Goal: Task Accomplishment & Management: Manage account settings

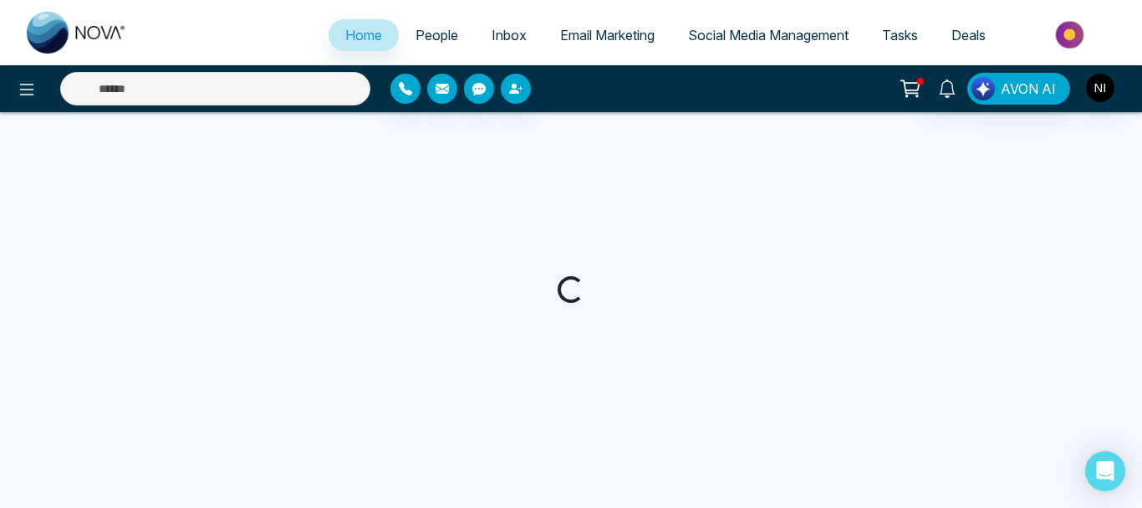
select select "*"
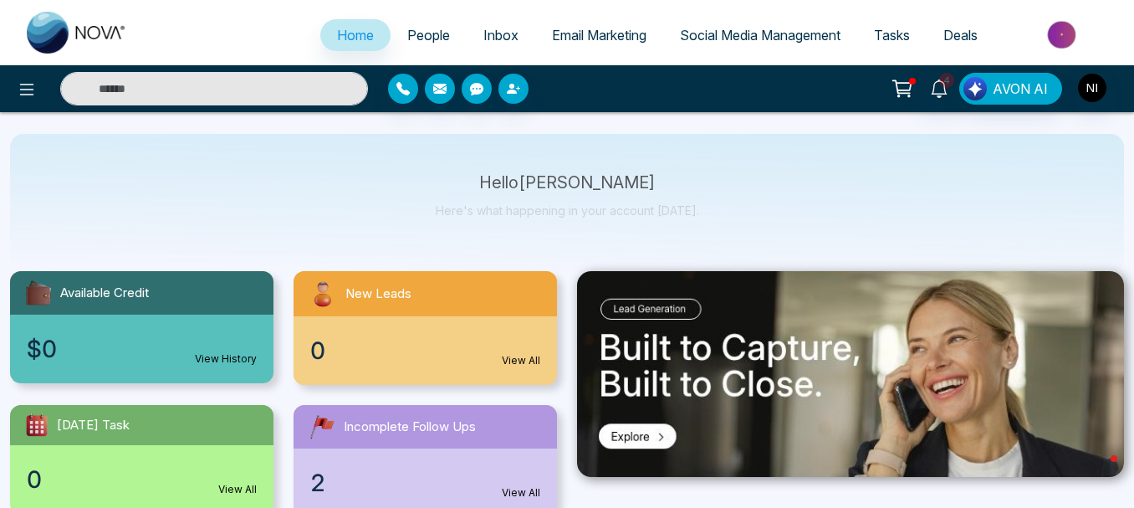
scroll to position [19, 0]
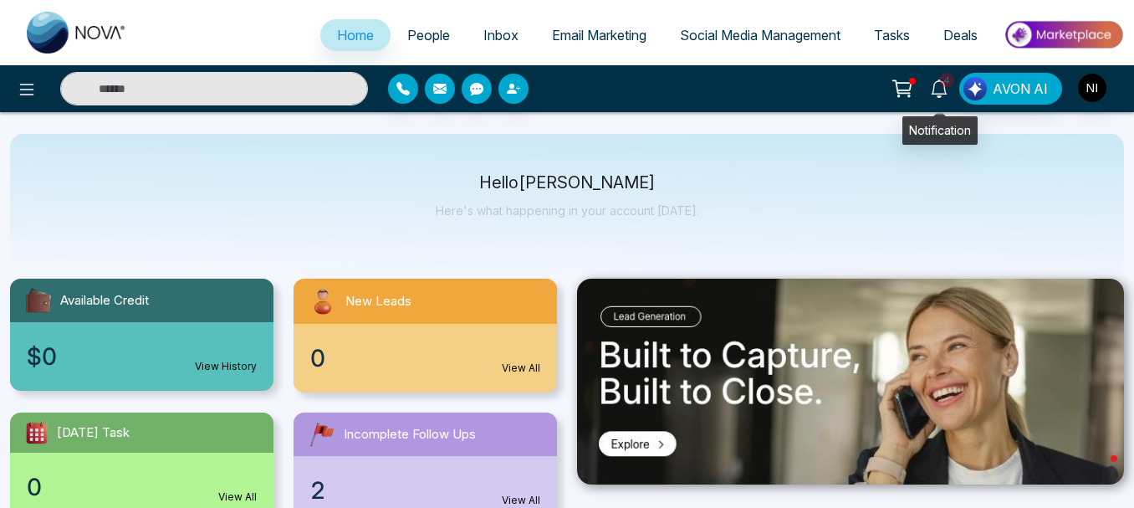
click at [938, 86] on icon at bounding box center [939, 88] width 18 height 18
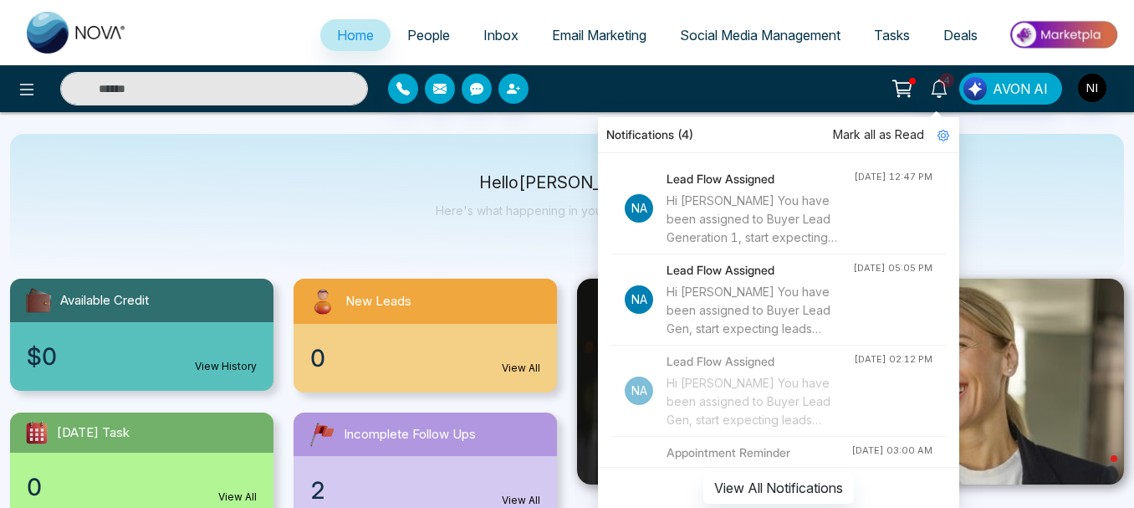
click at [744, 214] on div "Hi [PERSON_NAME] You have been assigned to Buyer Lead Generation 1, start expec…" at bounding box center [759, 219] width 187 height 55
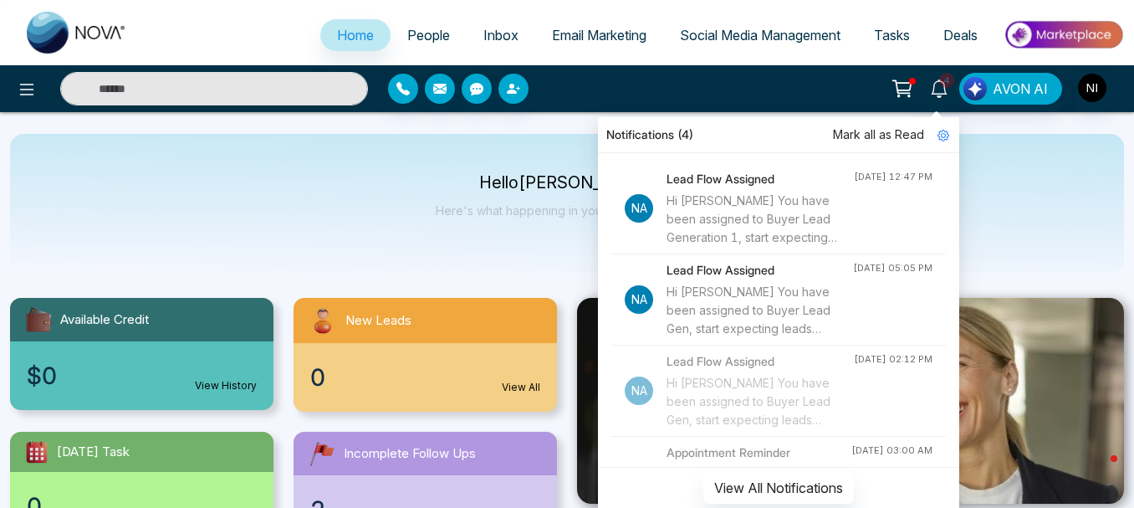
click at [712, 210] on div "Hi [PERSON_NAME] You have been assigned to Buyer Lead Generation 1, start expec…" at bounding box center [759, 219] width 187 height 55
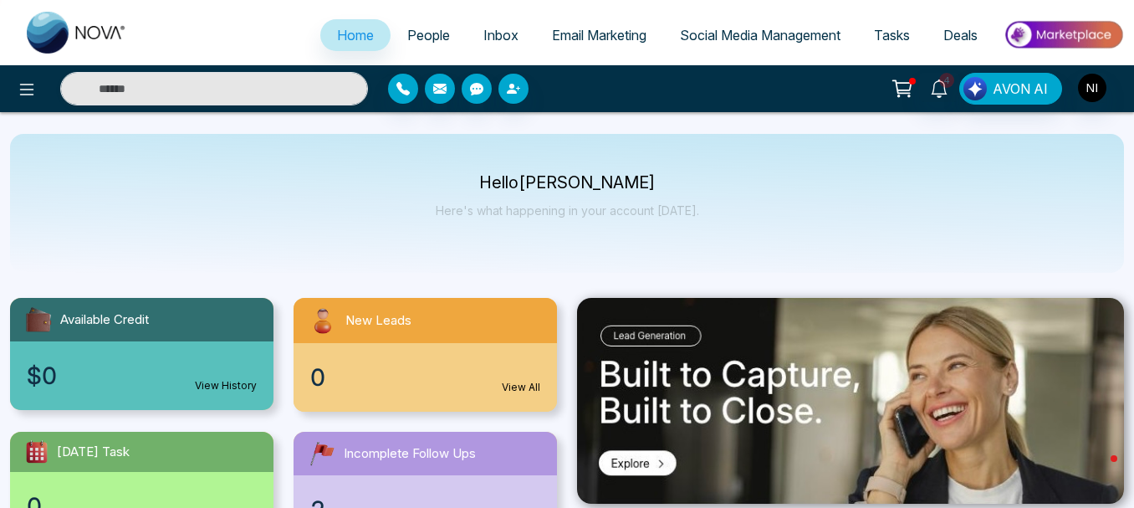
click at [907, 82] on icon at bounding box center [902, 88] width 23 height 23
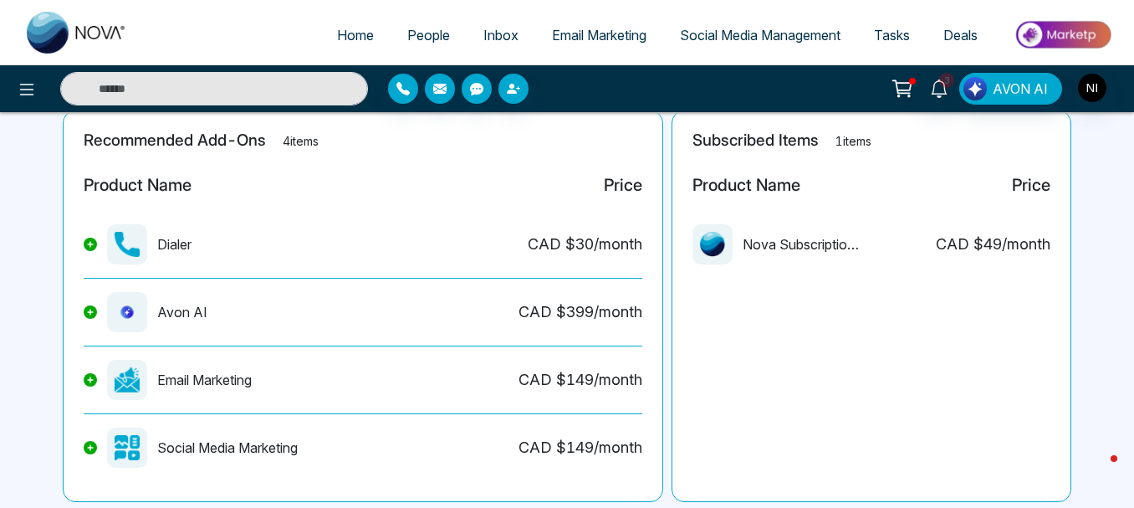
scroll to position [401, 0]
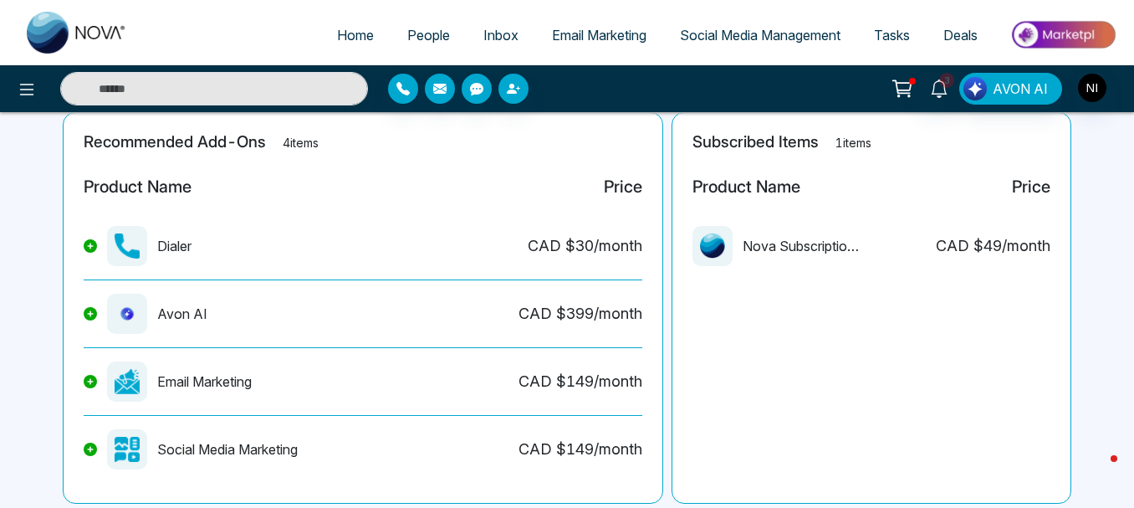
click at [91, 246] on icon at bounding box center [91, 246] width 6 height 6
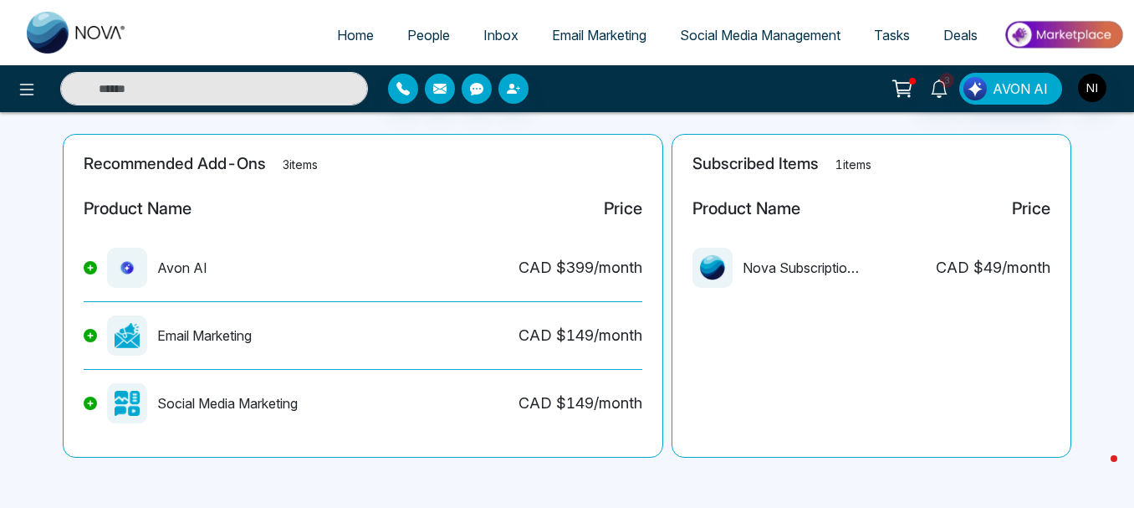
scroll to position [379, 0]
click at [89, 268] on icon at bounding box center [90, 267] width 7 height 7
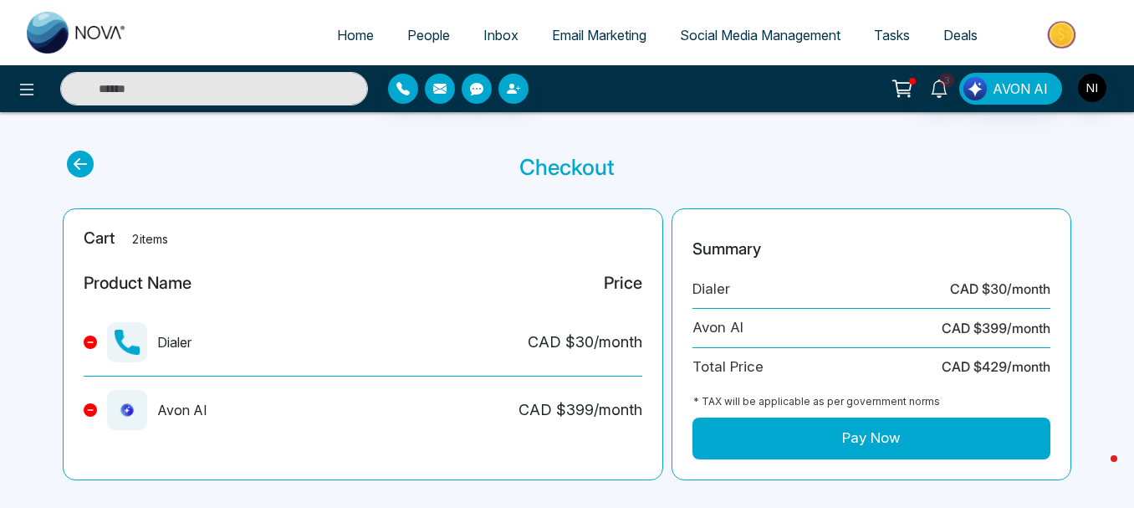
scroll to position [0, 0]
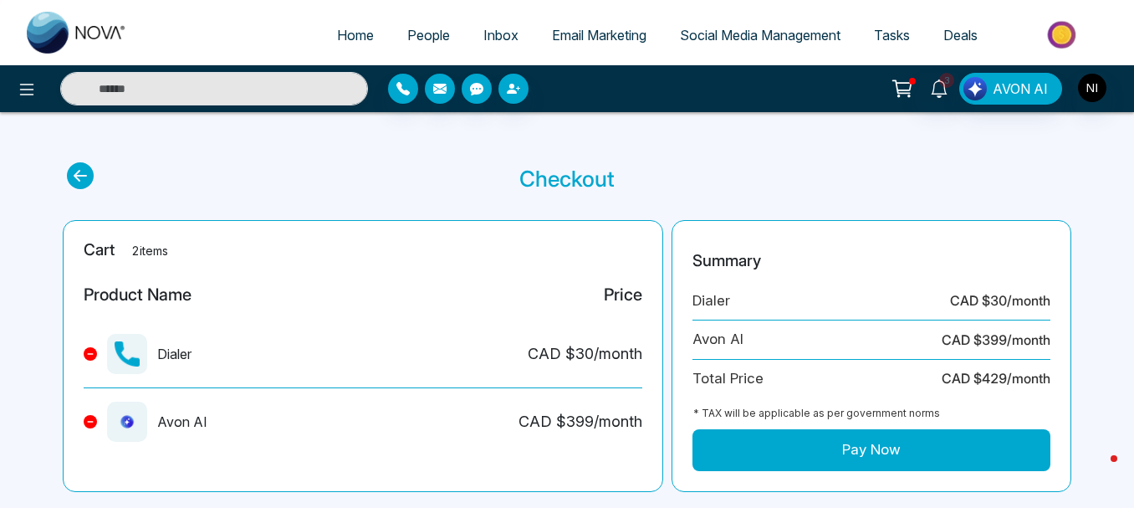
click at [79, 176] on icon at bounding box center [80, 175] width 27 height 27
select select "*"
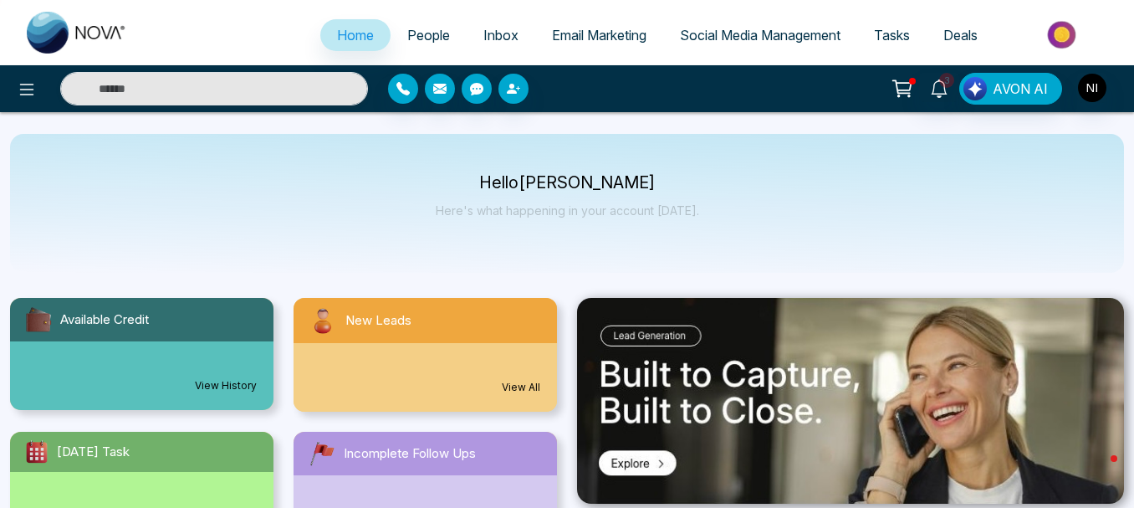
click at [905, 84] on icon at bounding box center [902, 88] width 23 height 23
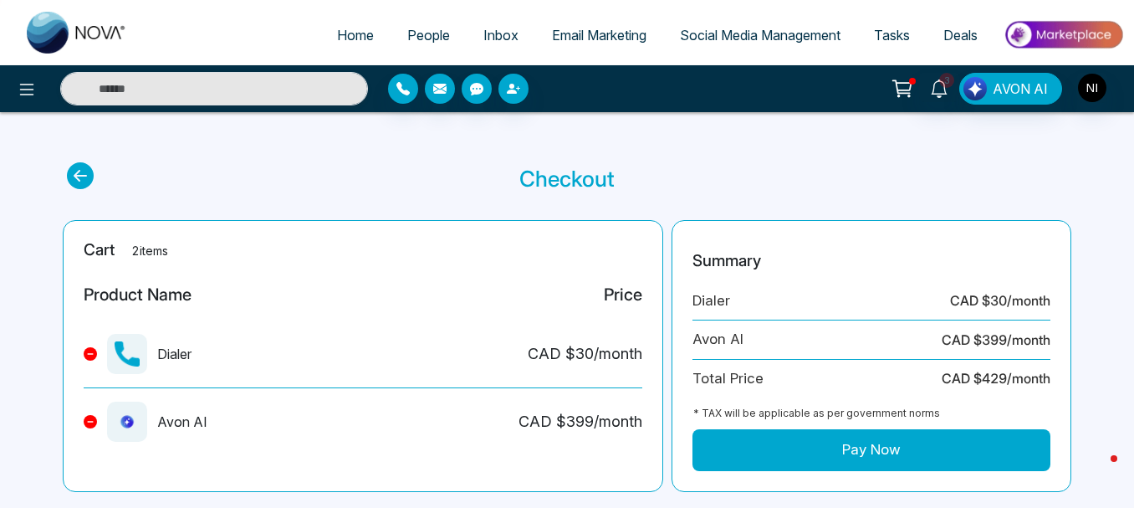
drag, startPoint x: 623, startPoint y: 350, endPoint x: 153, endPoint y: 166, distance: 504.7
click at [153, 166] on section "Checkout" at bounding box center [567, 178] width 1000 height 33
click at [77, 174] on icon at bounding box center [80, 175] width 27 height 27
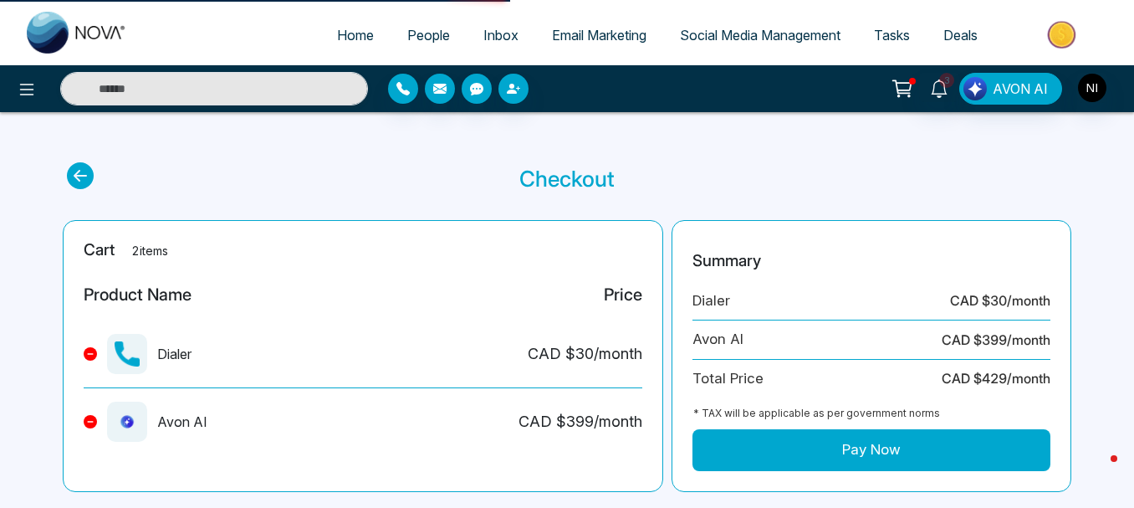
select select "*"
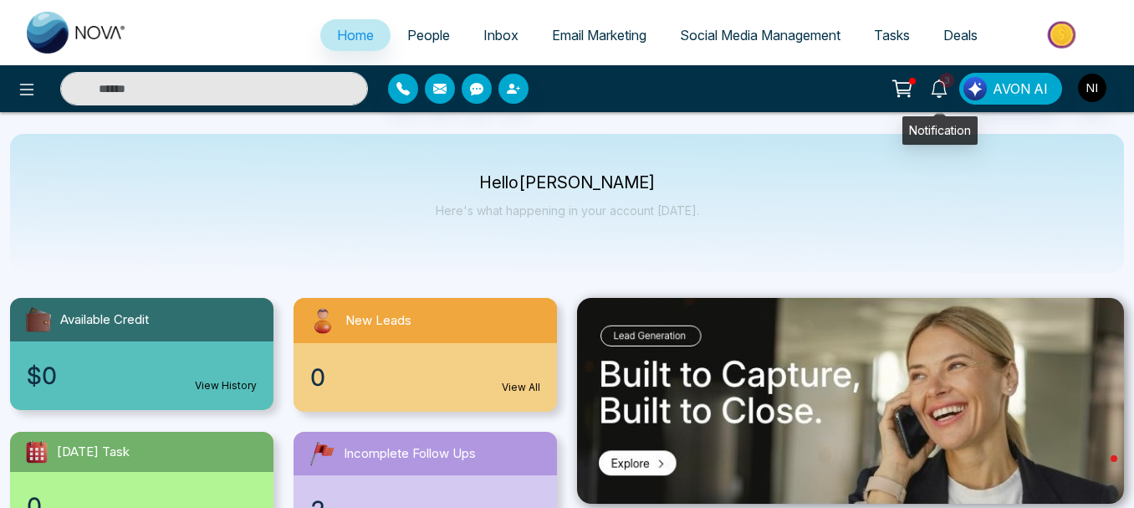
click at [938, 88] on icon at bounding box center [939, 88] width 18 height 18
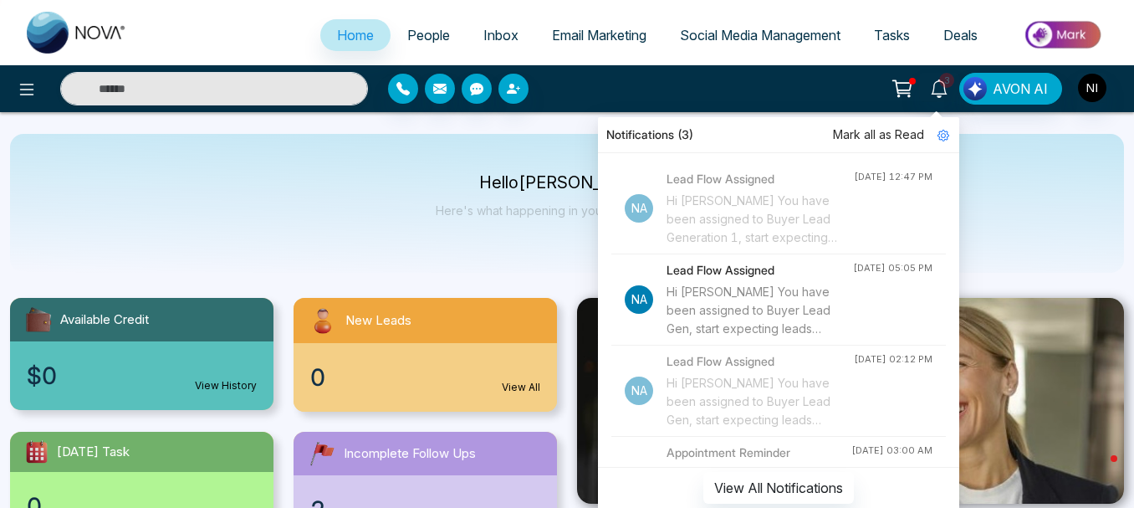
click at [718, 287] on div "Hi [PERSON_NAME] You have been assigned to Buyer Lead Gen, start expecting lead…" at bounding box center [759, 310] width 186 height 55
click at [1090, 87] on img "button" at bounding box center [1092, 88] width 28 height 28
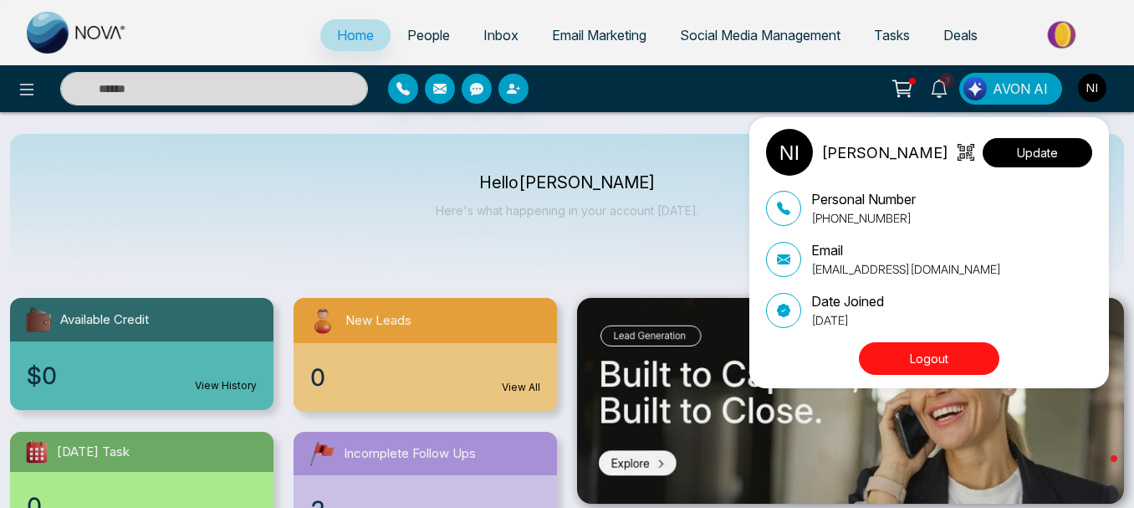
click at [1038, 148] on button "Update" at bounding box center [1038, 152] width 110 height 29
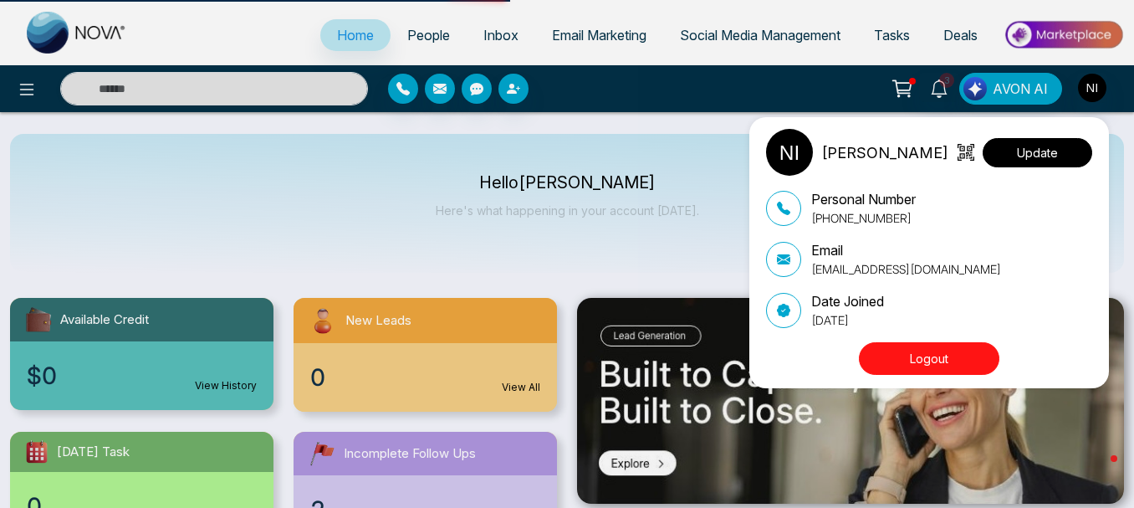
select select
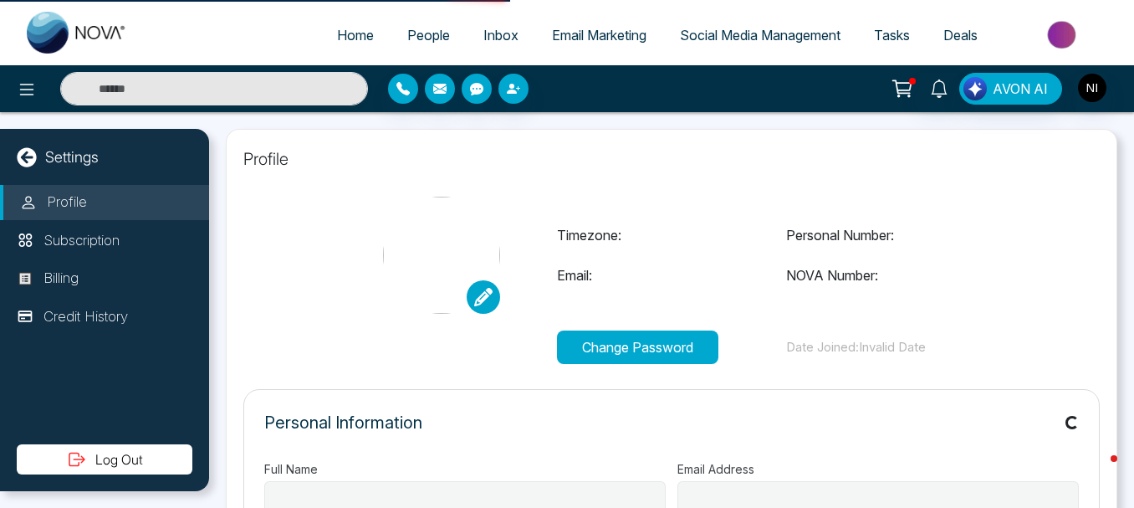
type input "**********"
select select "**"
type input "**********"
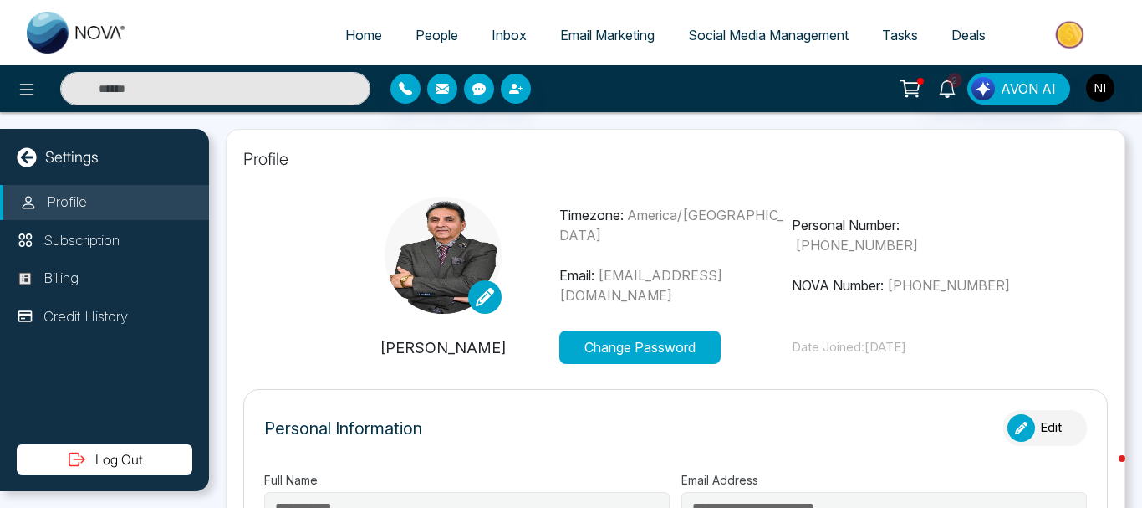
type input "**********"
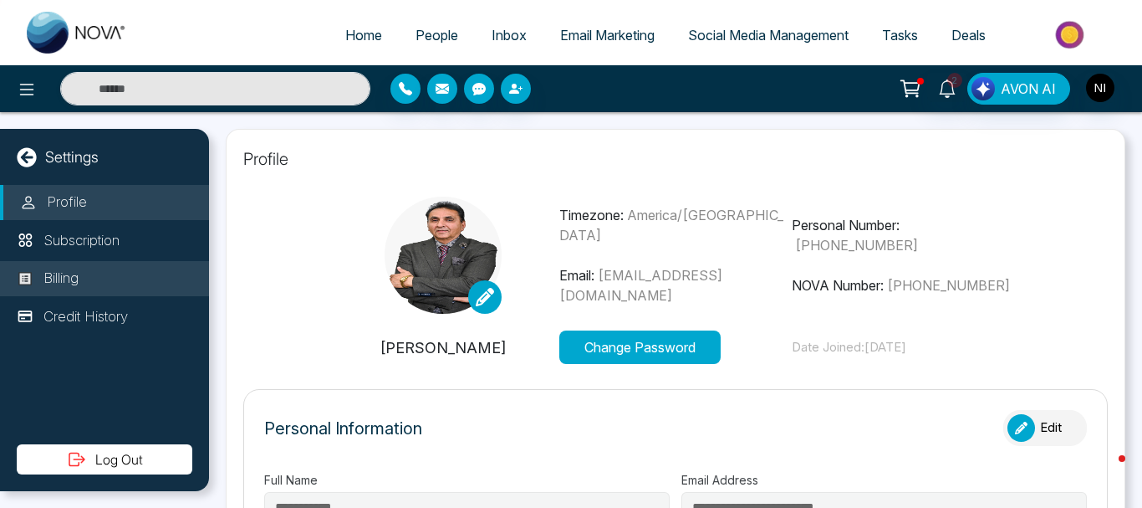
click at [65, 274] on p "Billing" at bounding box center [60, 279] width 35 height 22
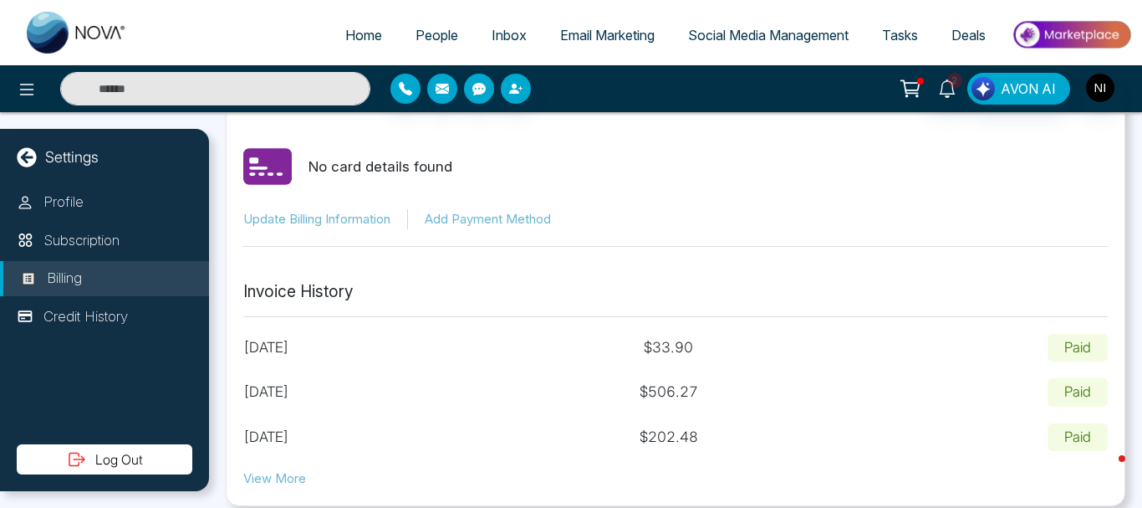
scroll to position [78, 0]
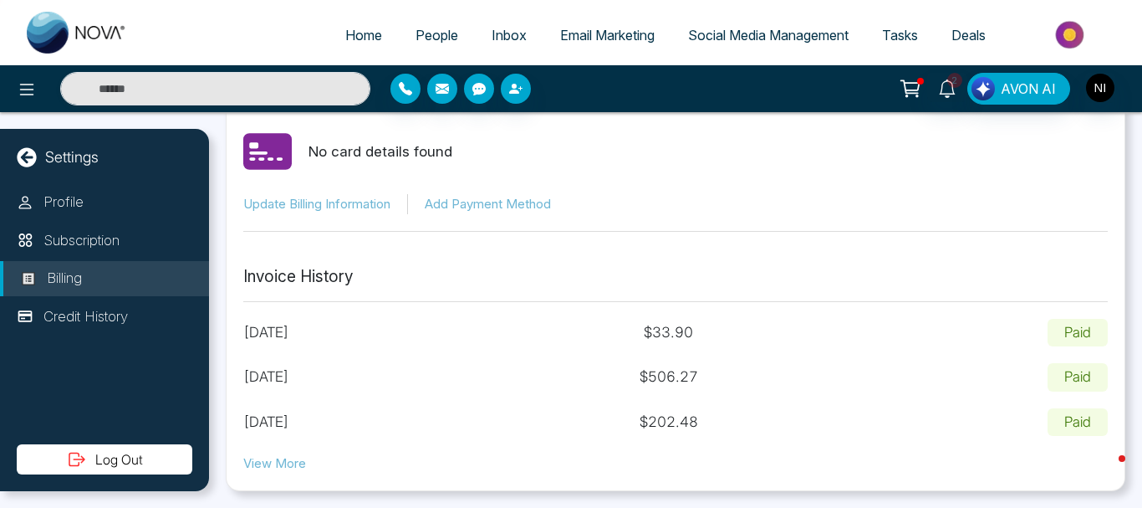
click at [275, 466] on button "View More" at bounding box center [274, 463] width 63 height 19
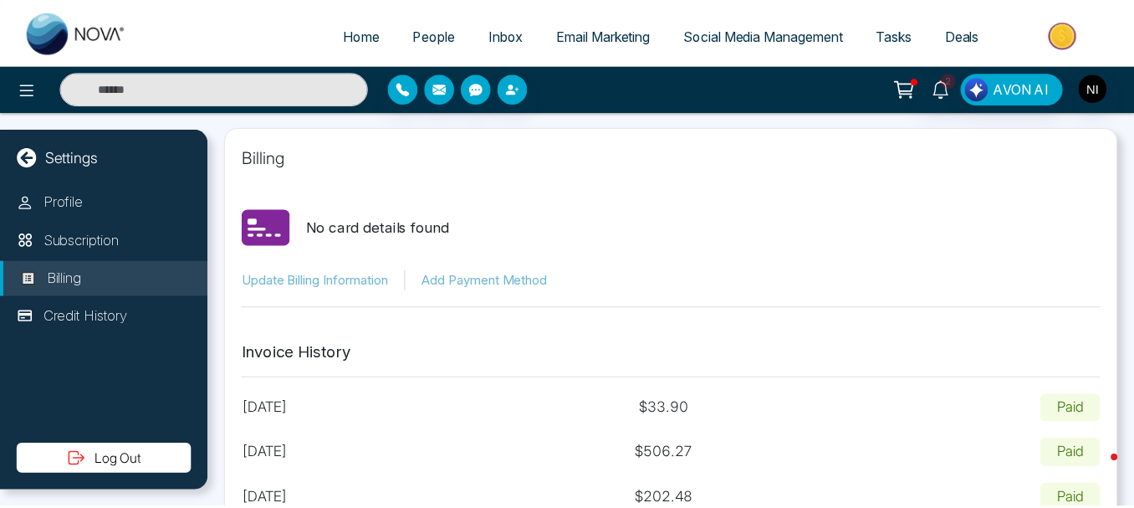
scroll to position [0, 0]
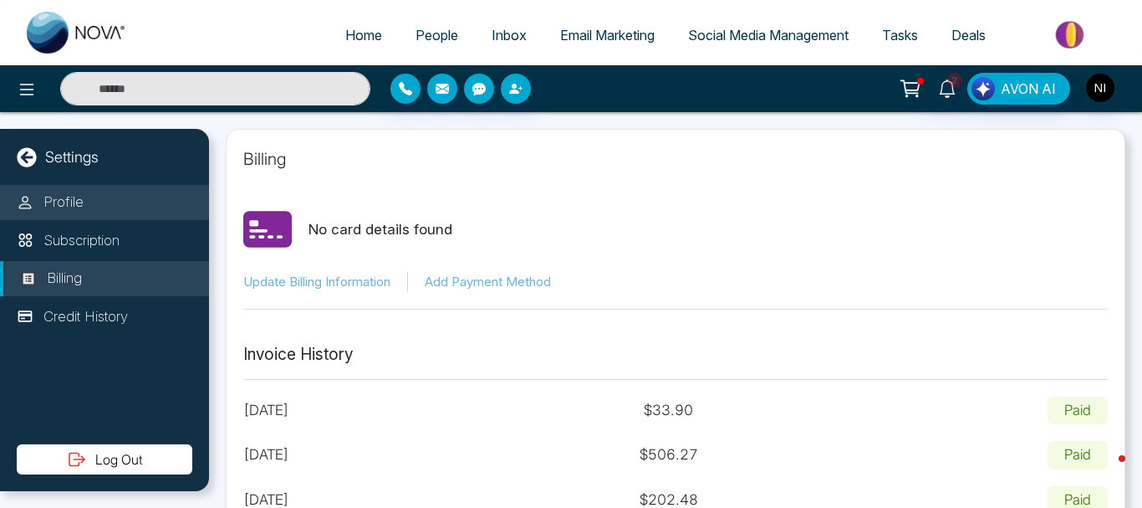
click at [55, 197] on p "Profile" at bounding box center [63, 203] width 40 height 22
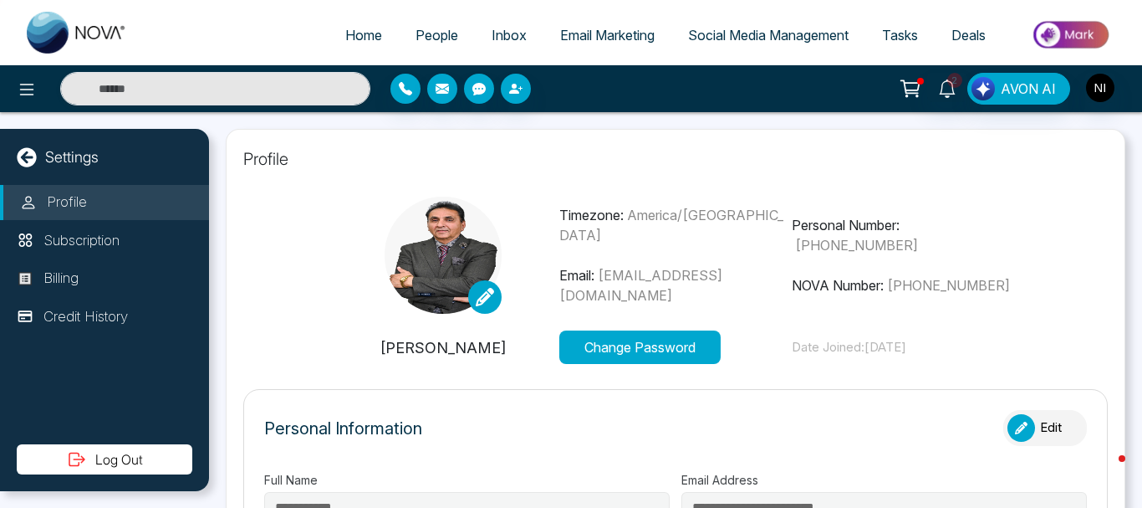
type input "**********"
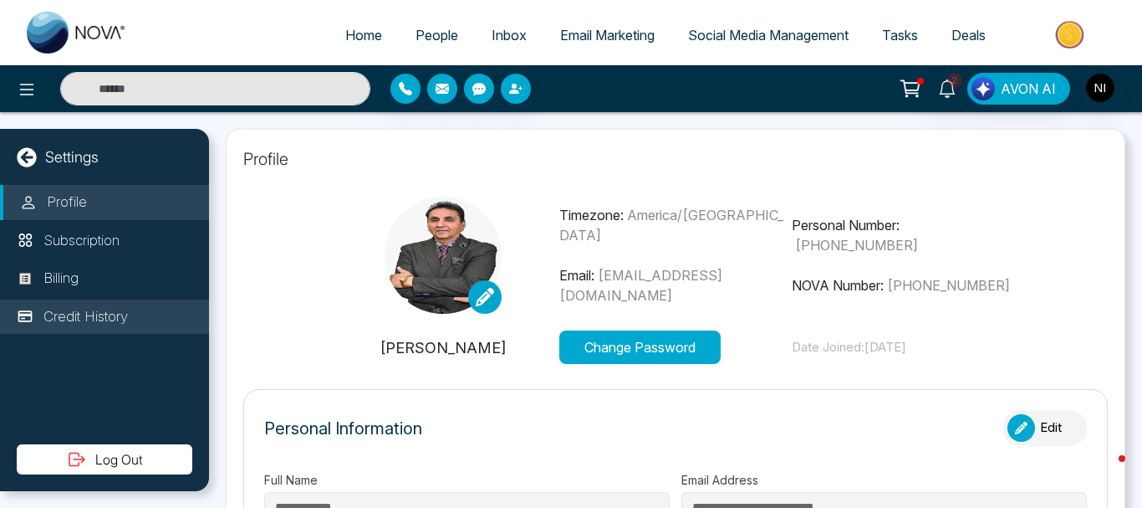
click at [110, 319] on p "Credit History" at bounding box center [85, 317] width 84 height 22
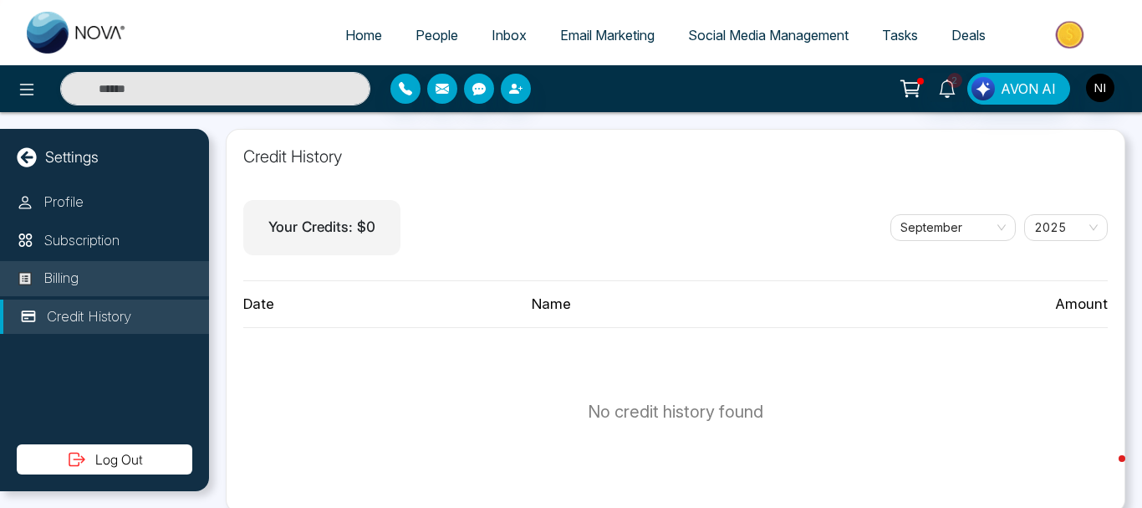
click at [60, 288] on p "Billing" at bounding box center [60, 279] width 35 height 22
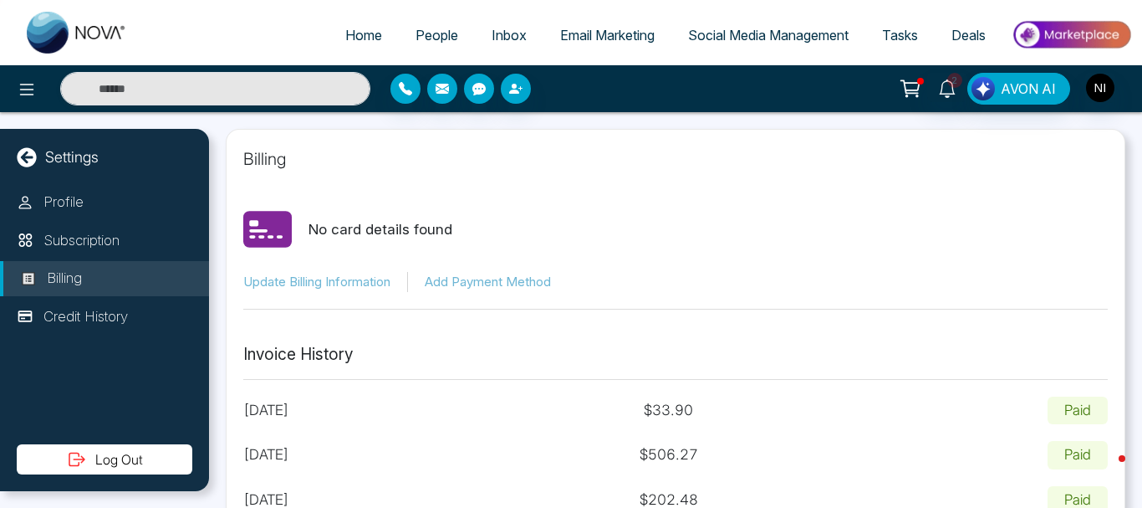
click at [914, 85] on icon at bounding box center [910, 88] width 23 height 23
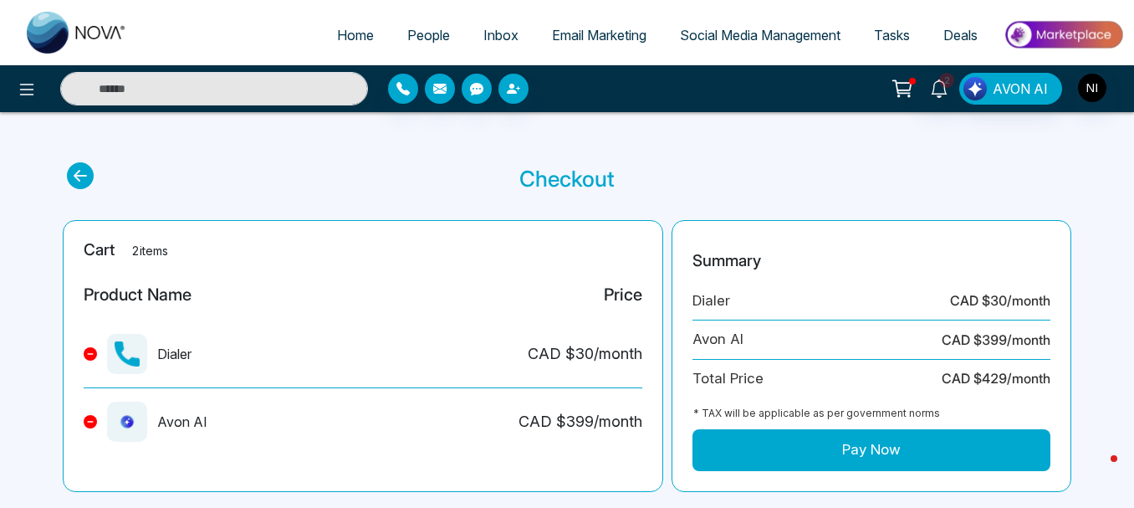
click at [91, 350] on icon at bounding box center [90, 353] width 7 height 7
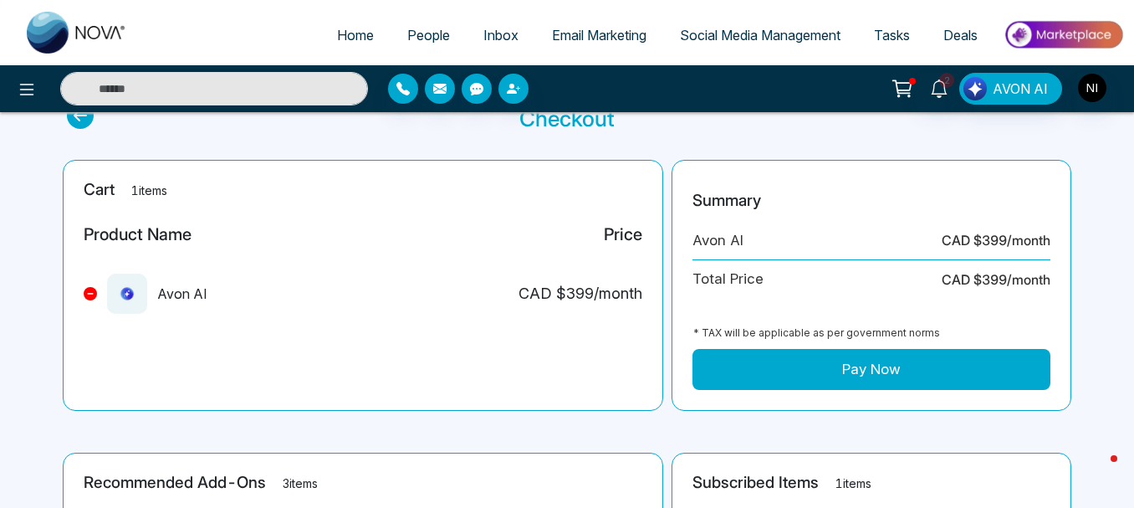
scroll to position [49, 0]
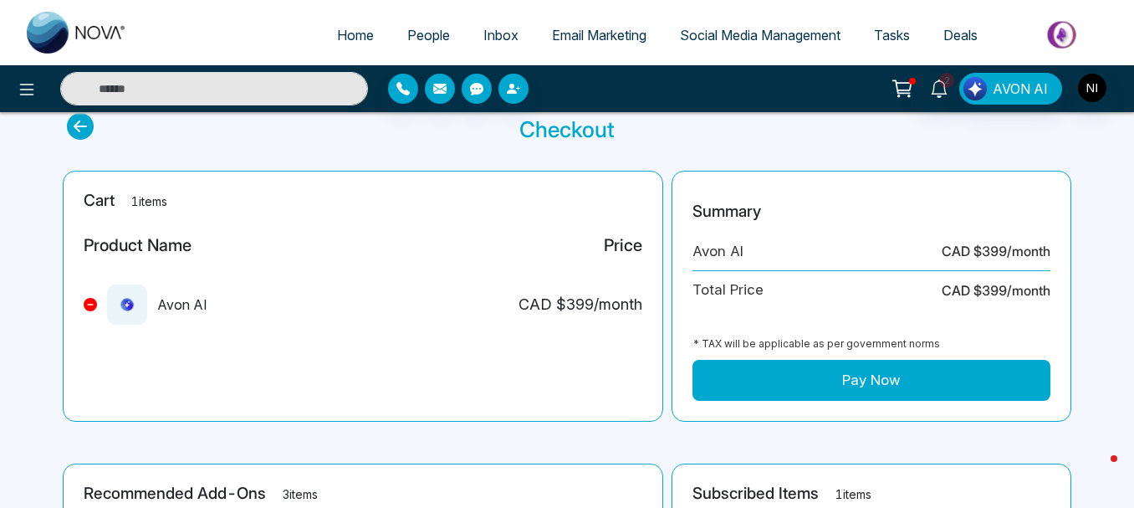
click at [89, 307] on icon at bounding box center [90, 304] width 7 height 7
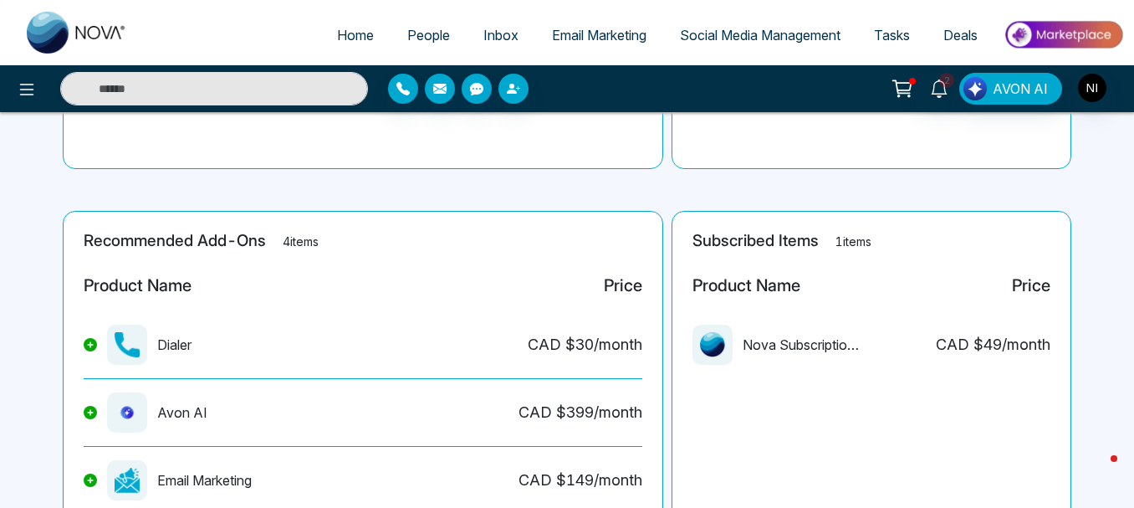
scroll to position [447, 0]
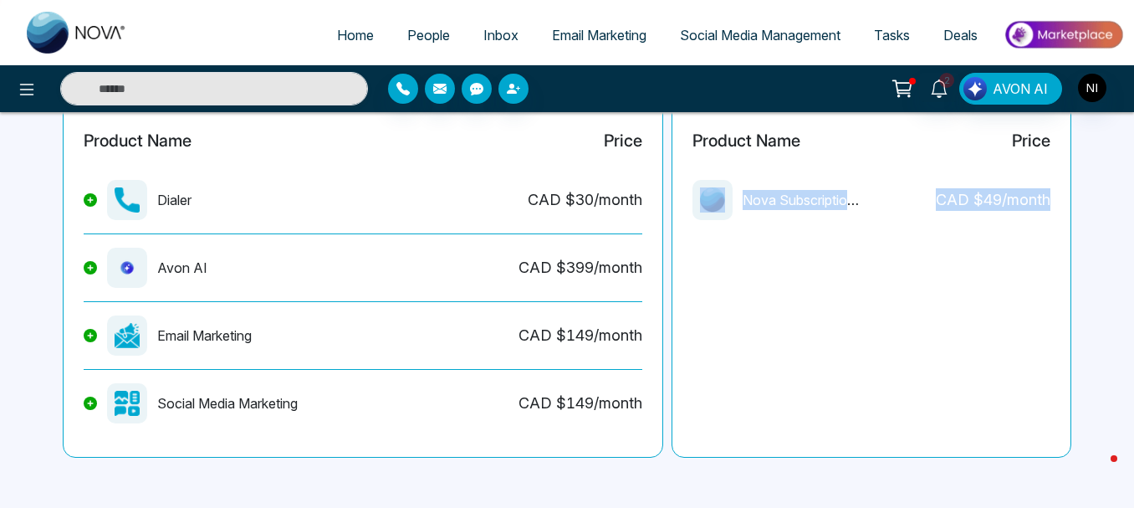
drag, startPoint x: 1133, startPoint y: 448, endPoint x: 1140, endPoint y: 161, distance: 287.7
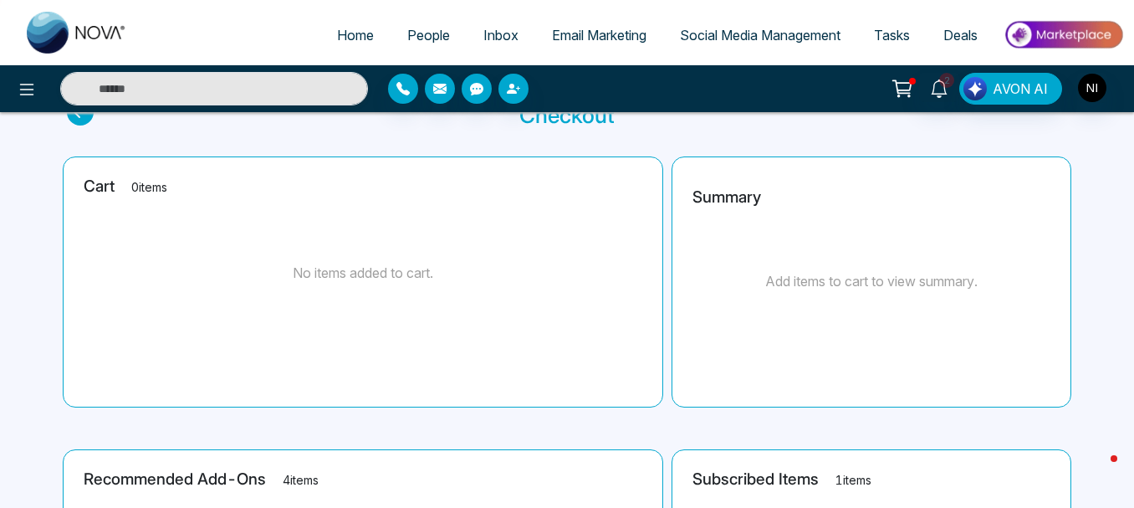
scroll to position [0, 0]
